Goal: Obtain resource: Obtain resource

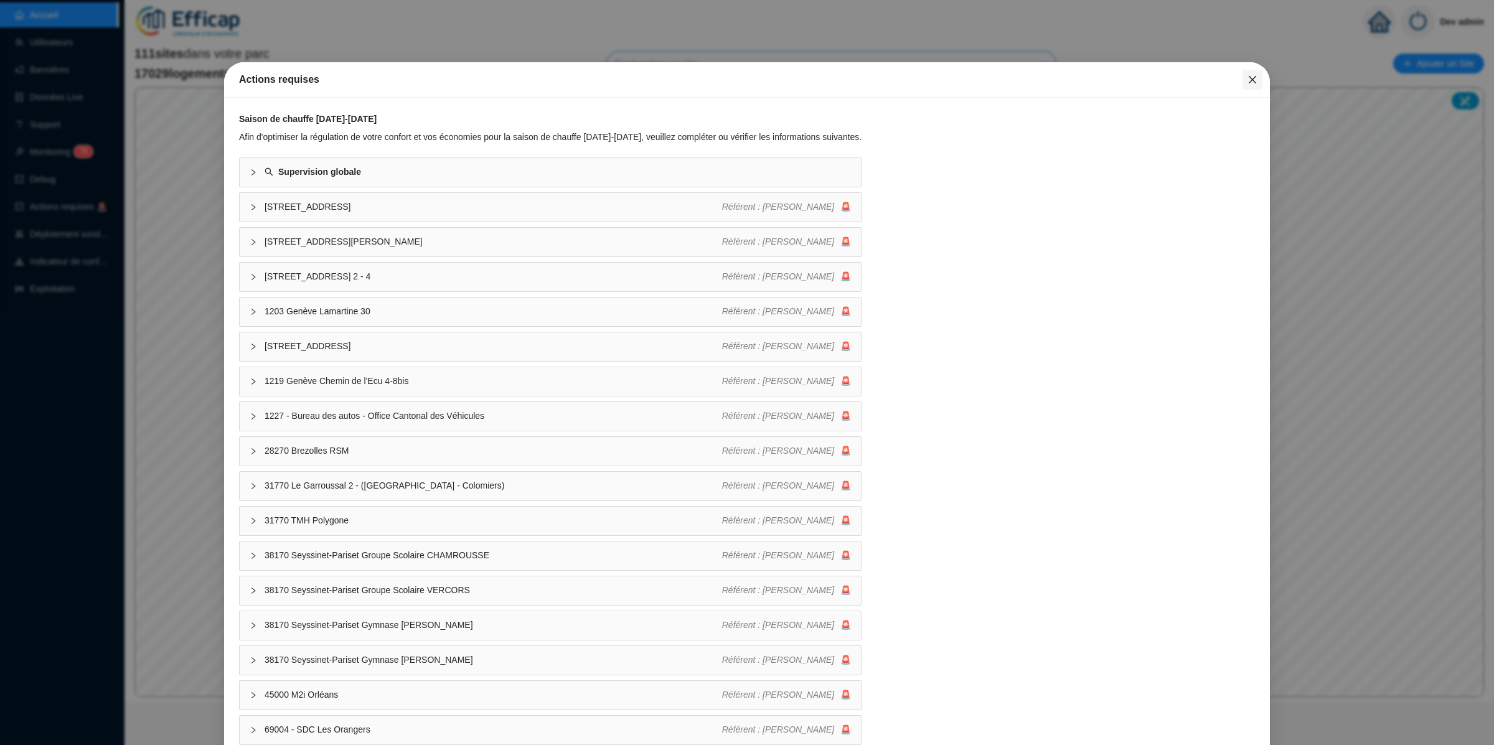
click at [1247, 78] on icon "close" at bounding box center [1252, 80] width 10 height 10
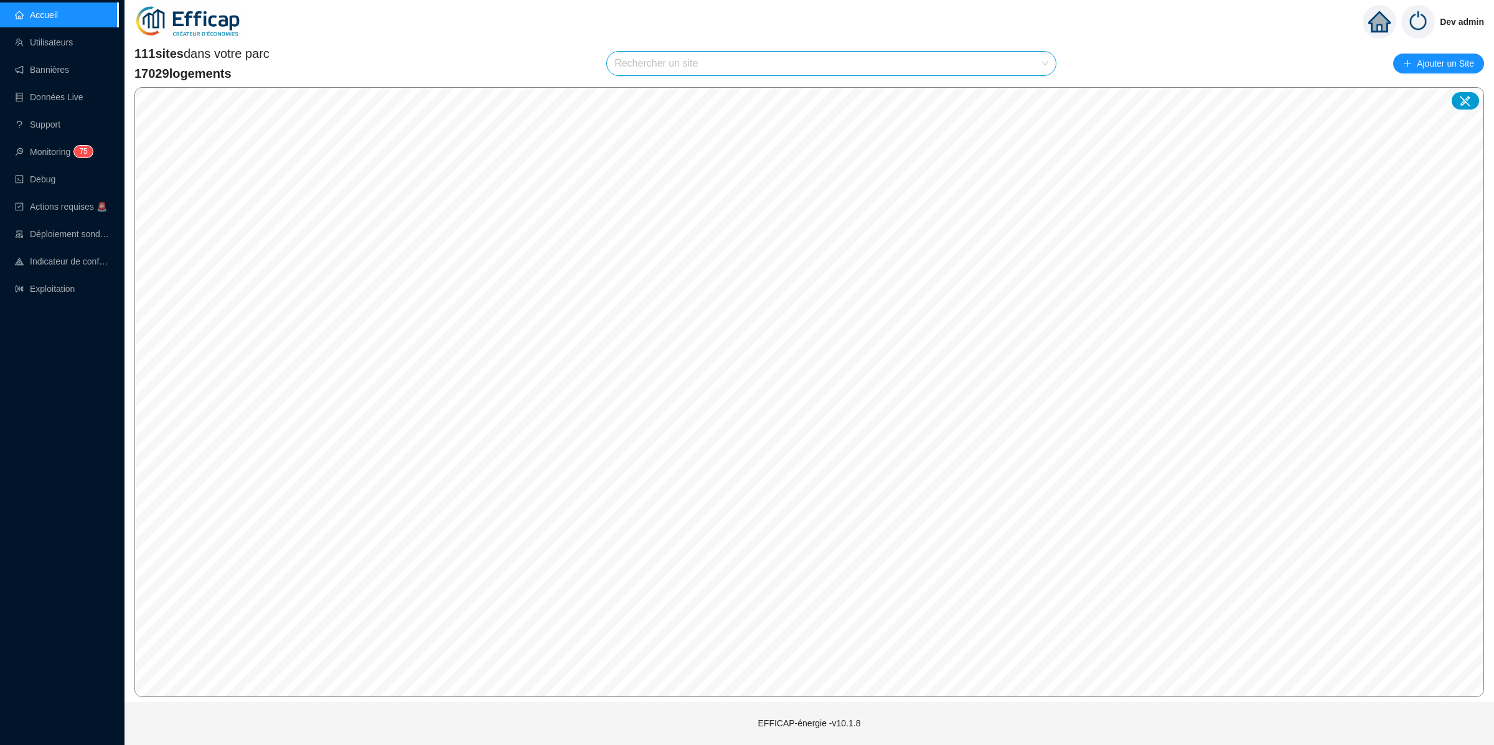
click at [1020, 62] on input "search" at bounding box center [825, 64] width 423 height 24
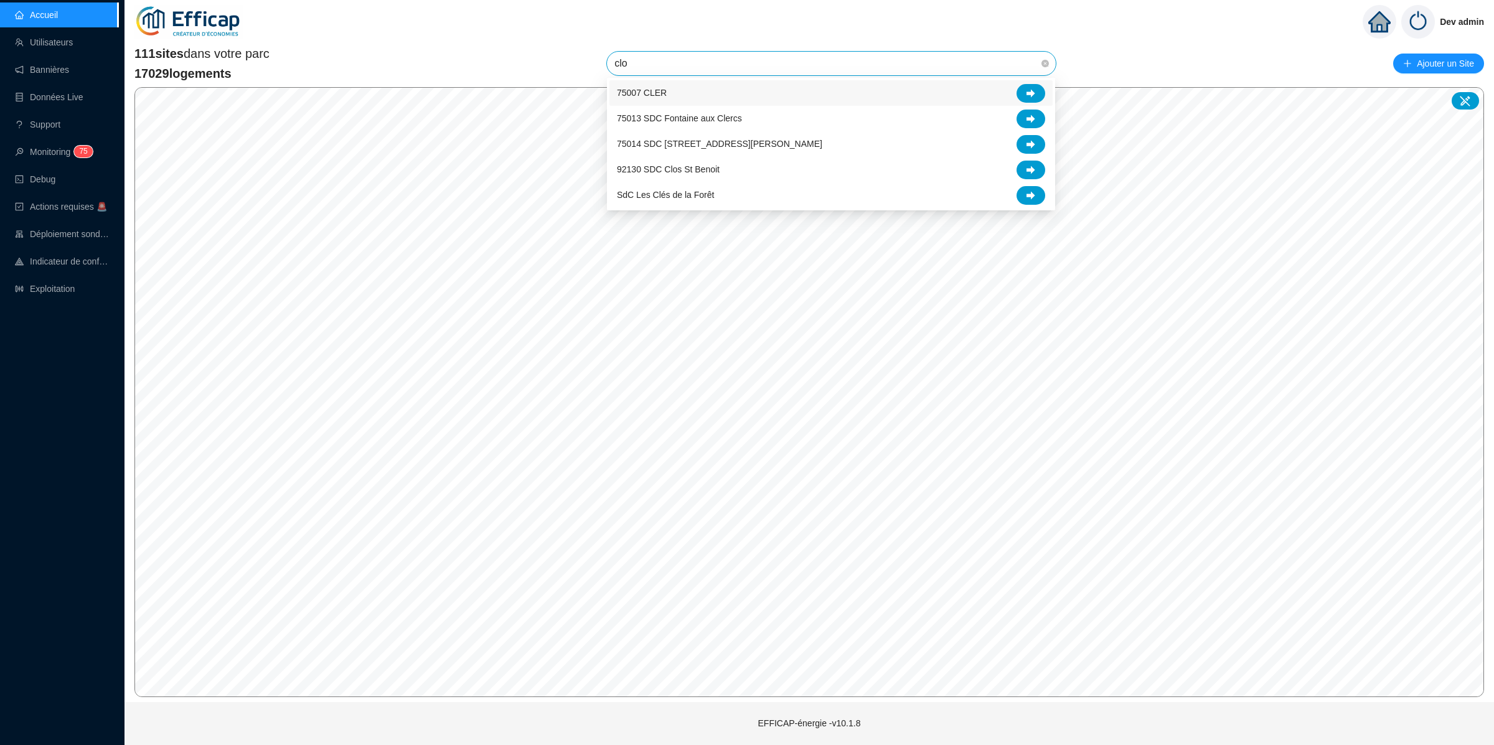
type input "clos"
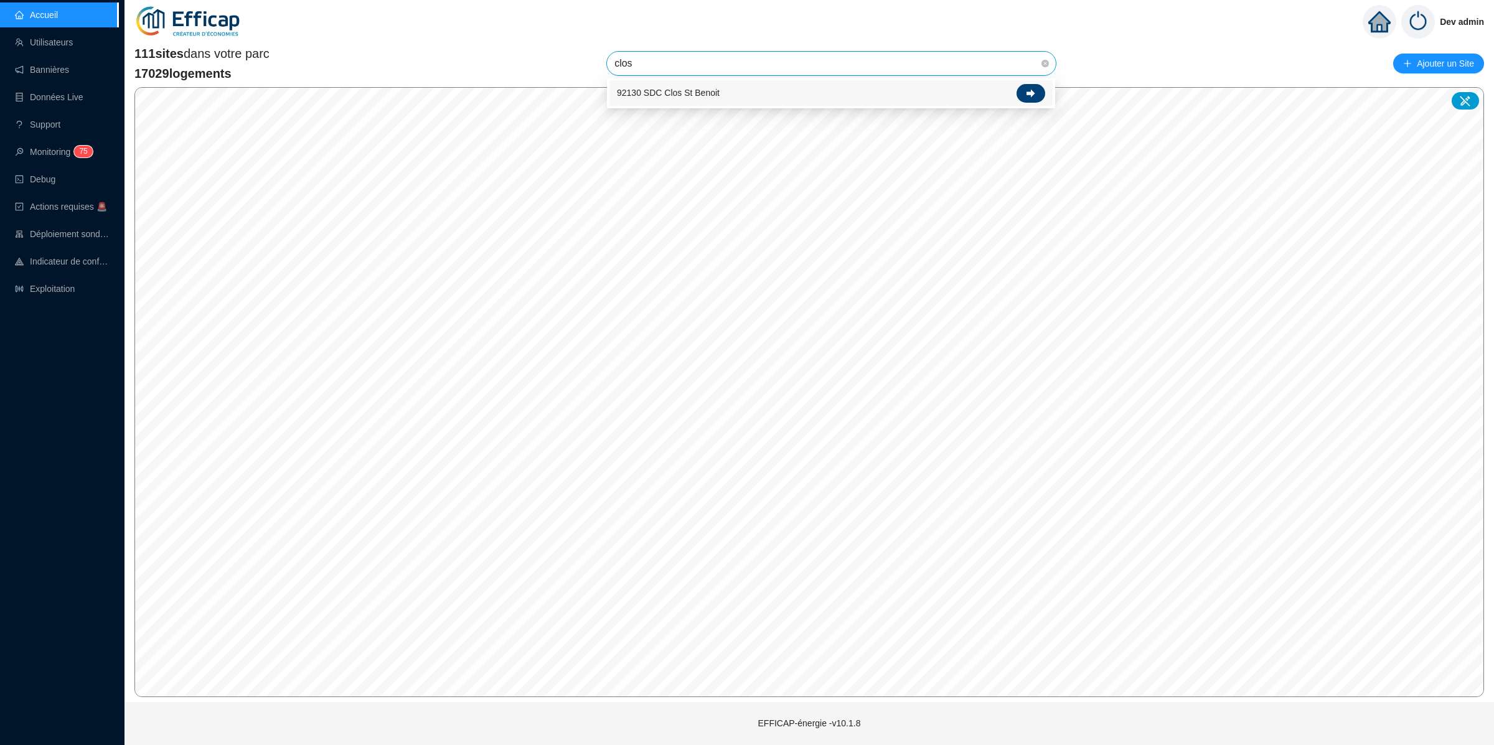
click at [1030, 89] on icon at bounding box center [1030, 93] width 9 height 9
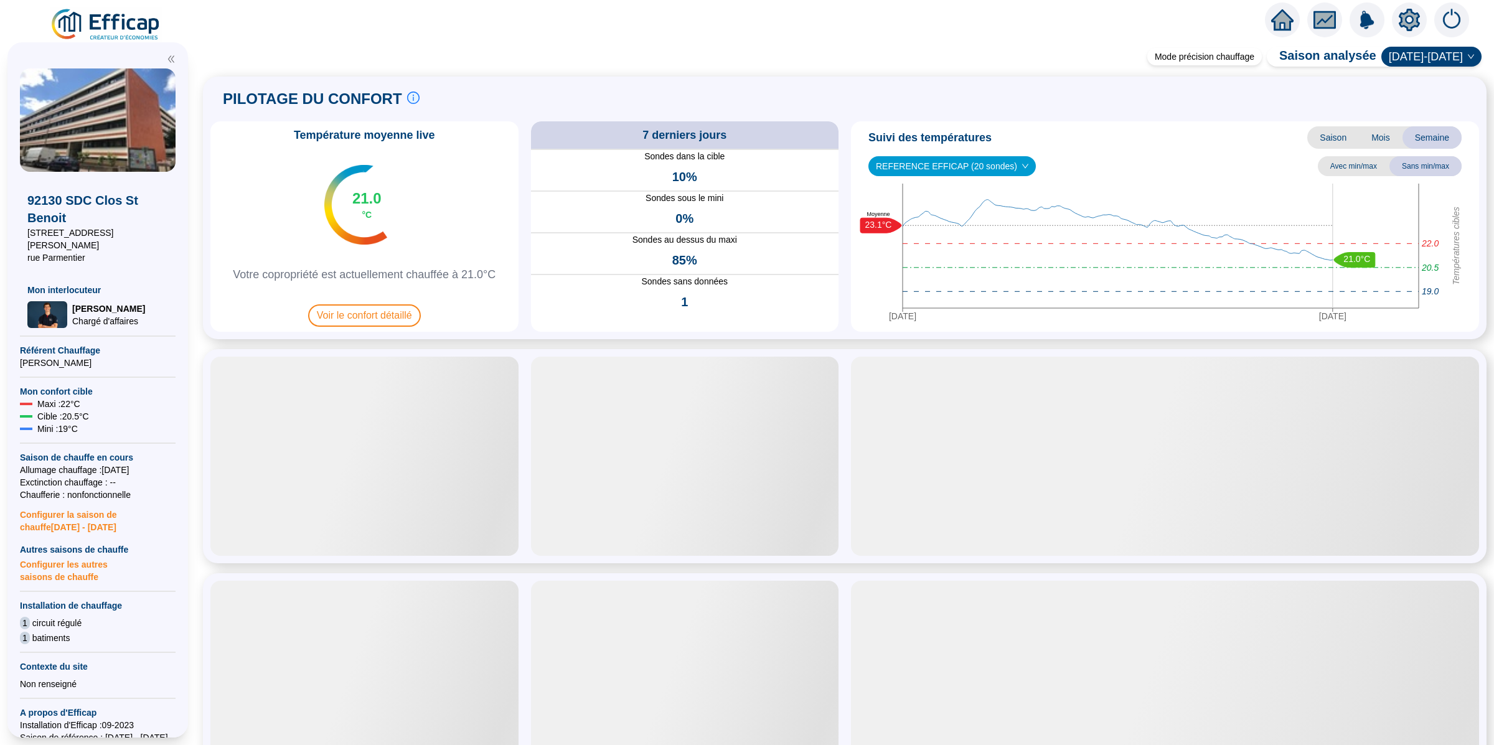
click at [1412, 22] on icon "setting" at bounding box center [1409, 20] width 9 height 9
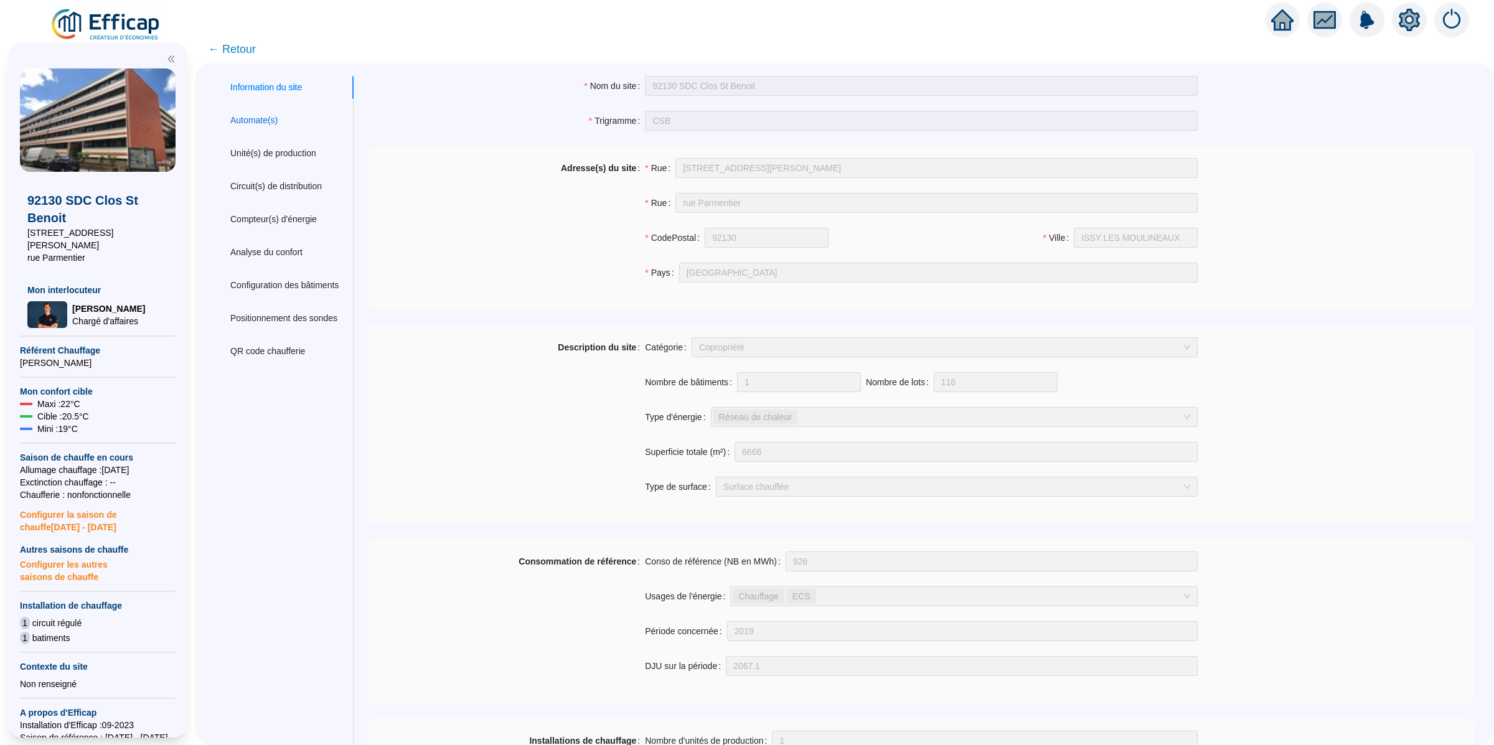
click at [278, 120] on div "Automate(s)" at bounding box center [253, 120] width 47 height 13
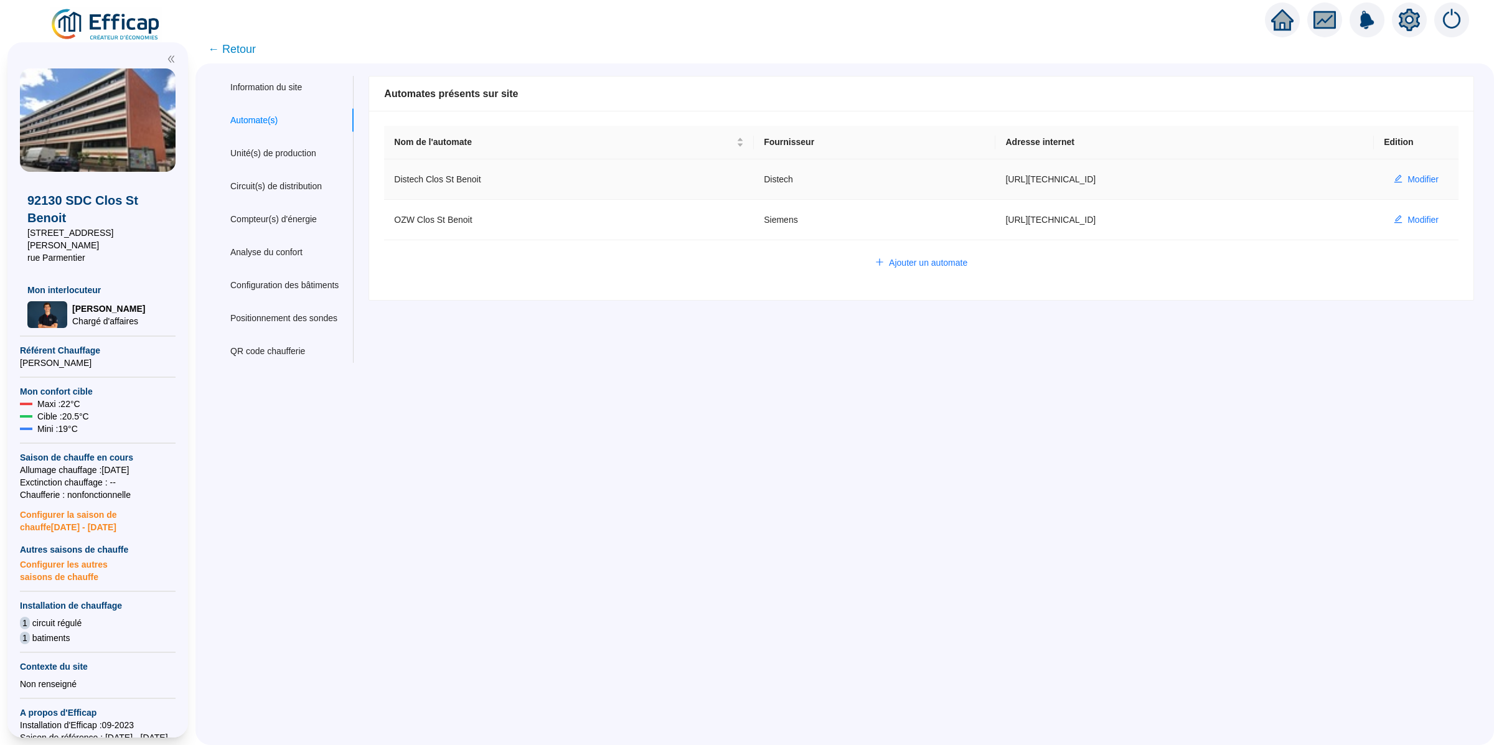
drag, startPoint x: 1095, startPoint y: 182, endPoint x: 980, endPoint y: 182, distance: 114.5
click at [995, 182] on td "[URL][TECHNICAL_ID]" at bounding box center [1184, 179] width 378 height 40
copy td "[URL][TECHNICAL_ID]"
drag, startPoint x: 1092, startPoint y: 231, endPoint x: 983, endPoint y: 220, distance: 108.8
click at [995, 220] on td "[URL][TECHNICAL_ID]" at bounding box center [1184, 220] width 378 height 40
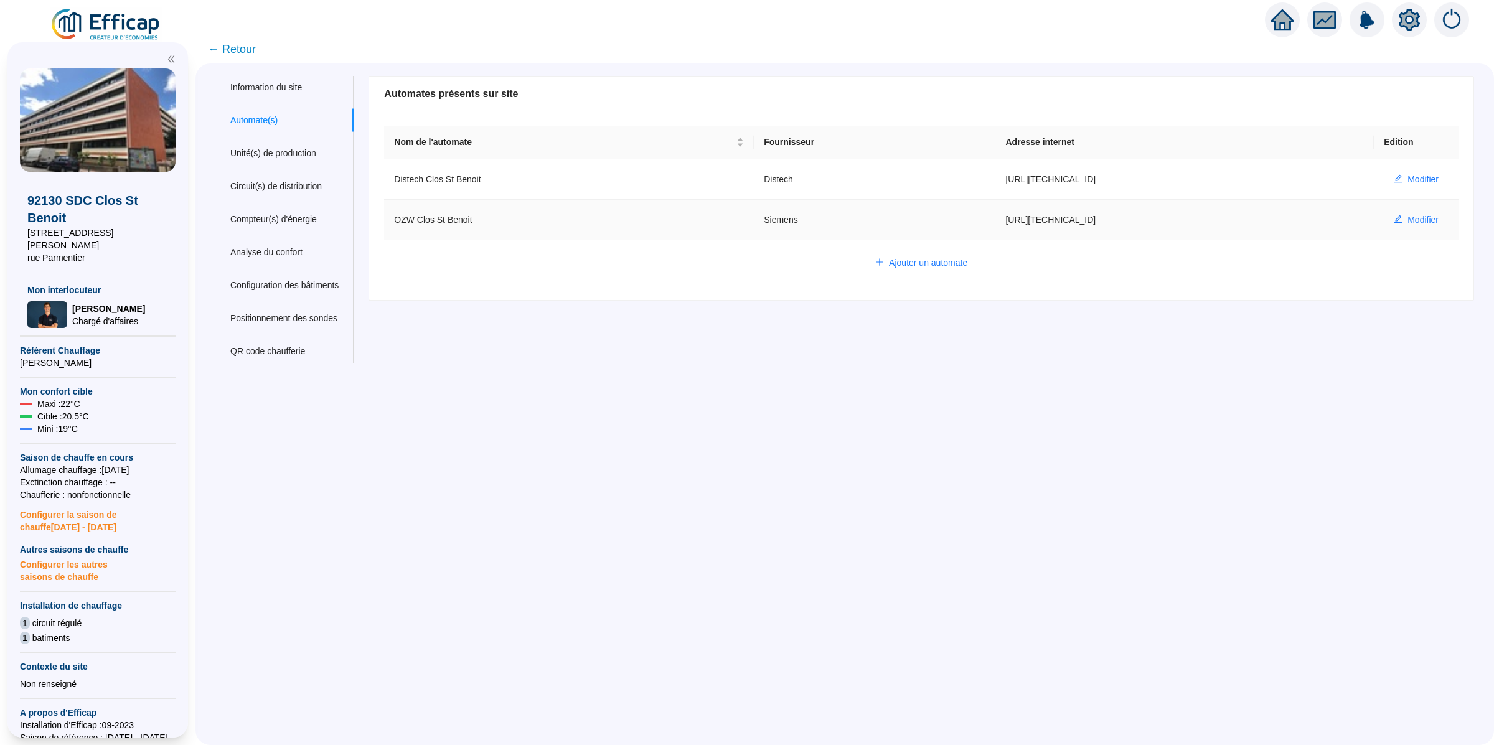
copy td "[URL][TECHNICAL_ID]"
click at [1040, 236] on td "[URL][TECHNICAL_ID]" at bounding box center [1184, 220] width 378 height 40
drag, startPoint x: 1062, startPoint y: 219, endPoint x: 1019, endPoint y: 217, distance: 43.0
click at [1019, 217] on td "[URL][TECHNICAL_ID]" at bounding box center [1184, 220] width 378 height 40
copy td "[TECHNICAL_ID]"
